Goal: Task Accomplishment & Management: Use online tool/utility

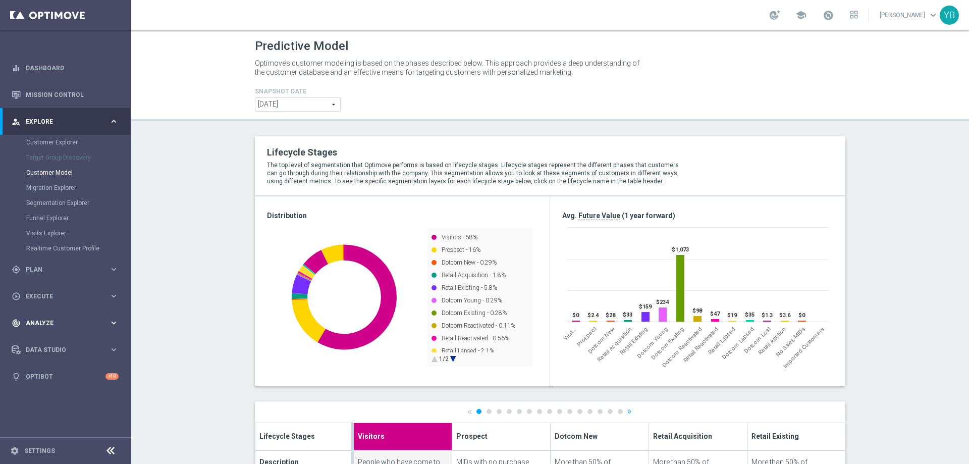
click at [114, 324] on icon "keyboard_arrow_right" at bounding box center [114, 323] width 10 height 10
click at [112, 299] on icon "keyboard_arrow_right" at bounding box center [114, 299] width 10 height 10
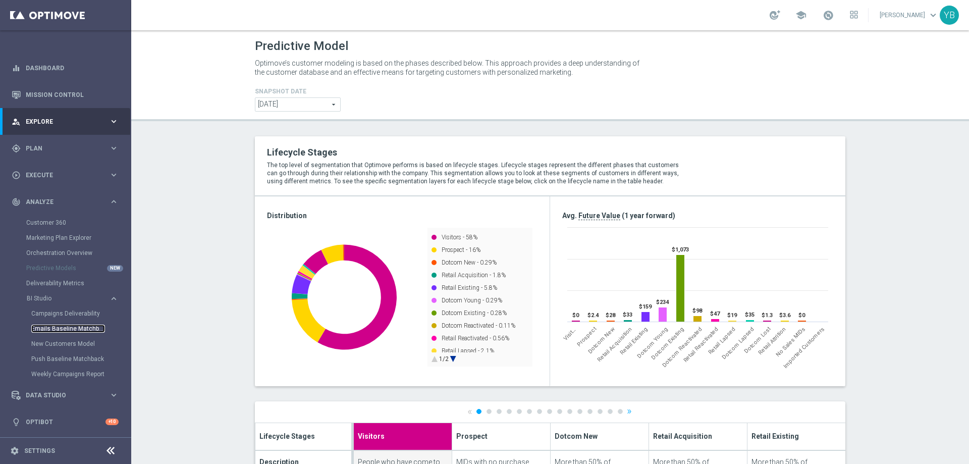
click at [64, 324] on link "Emails Baseline Matchback" at bounding box center [68, 328] width 74 height 8
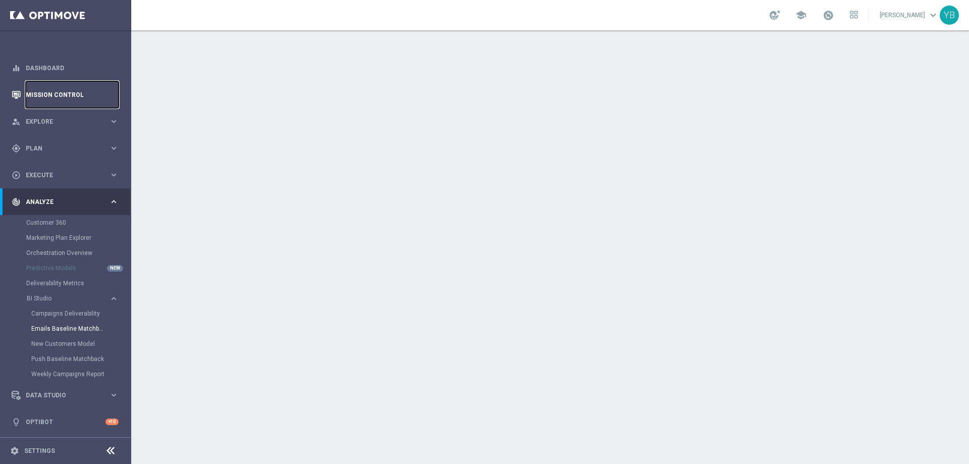
click at [51, 94] on link "Mission Control" at bounding box center [72, 94] width 93 height 27
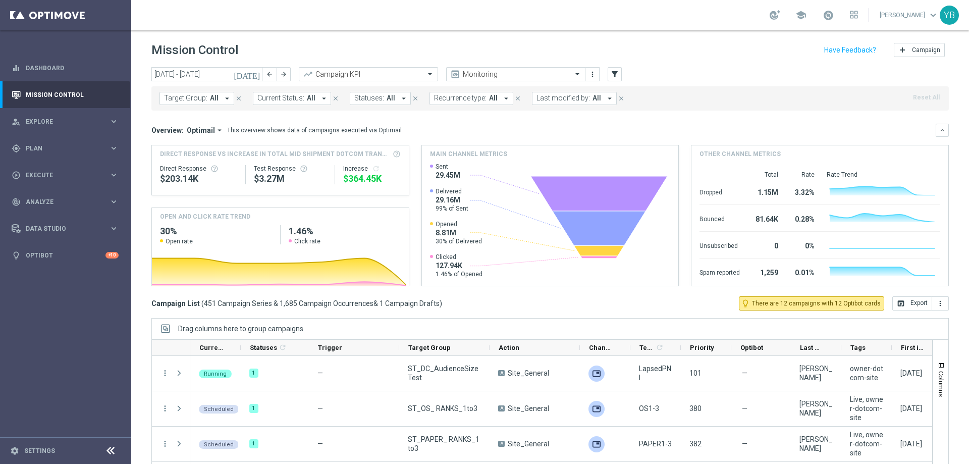
click at [259, 73] on icon "[DATE]" at bounding box center [247, 74] width 27 height 9
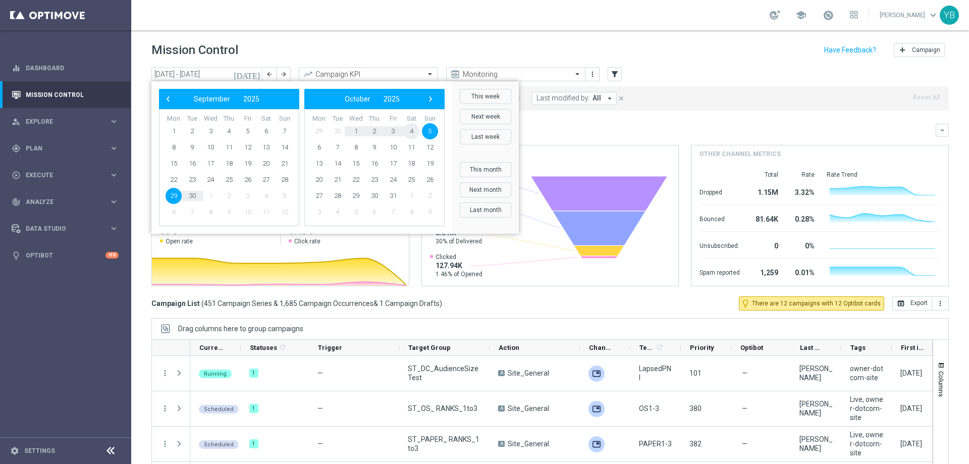
click at [412, 131] on span "4" at bounding box center [411, 131] width 16 height 16
click at [263, 131] on span "4" at bounding box center [266, 131] width 16 height 16
type input "[DATE] - [DATE]"
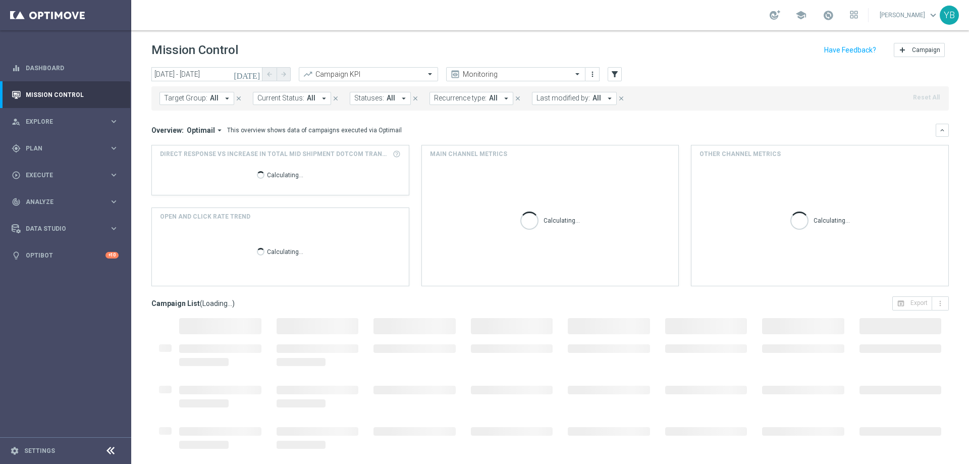
click at [219, 129] on icon "arrow_drop_down" at bounding box center [219, 130] width 9 height 9
click at [188, 142] on div "Analysis" at bounding box center [183, 145] width 24 height 9
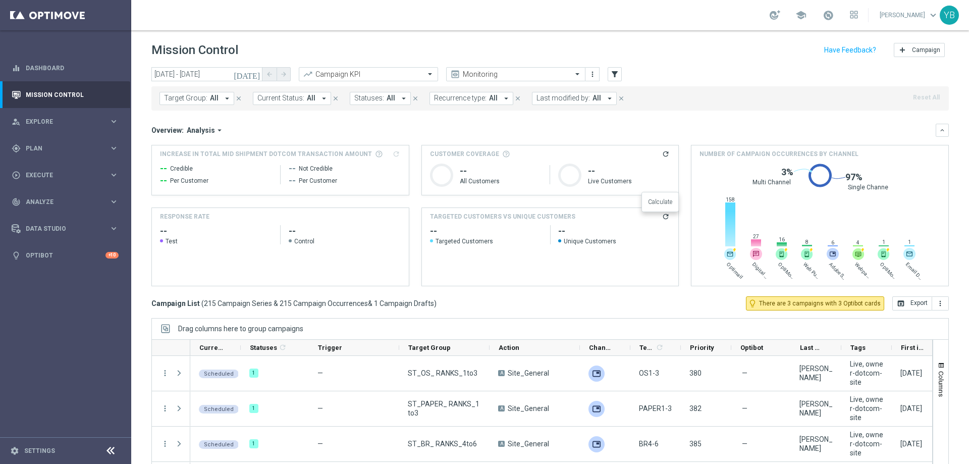
click at [662, 214] on icon "refresh" at bounding box center [666, 216] width 8 height 8
drag, startPoint x: 956, startPoint y: 367, endPoint x: 952, endPoint y: 372, distance: 6.1
click at [956, 367] on div "[DATE] [DATE] - [DATE] arrow_back arrow_forward Campaign KPI trending_up Monito…" at bounding box center [550, 261] width 838 height 388
